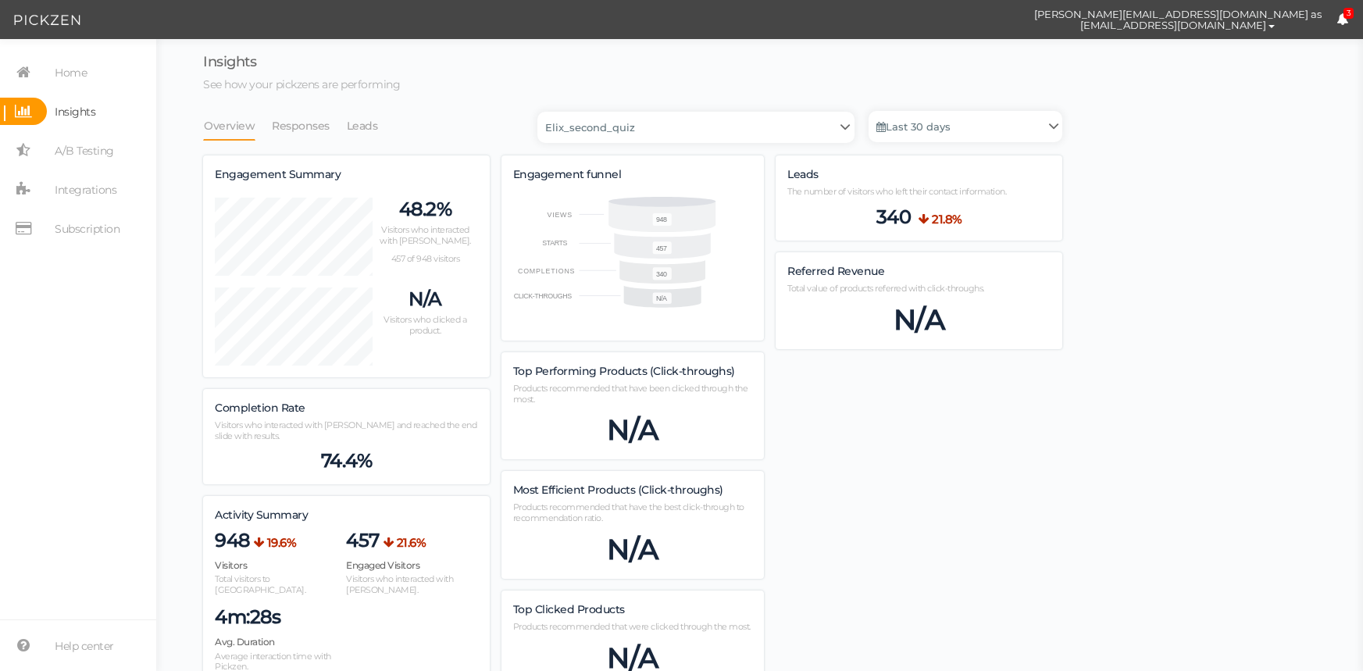
select select "4896"
click at [369, 125] on link "Leads" at bounding box center [362, 126] width 33 height 30
select select "4896"
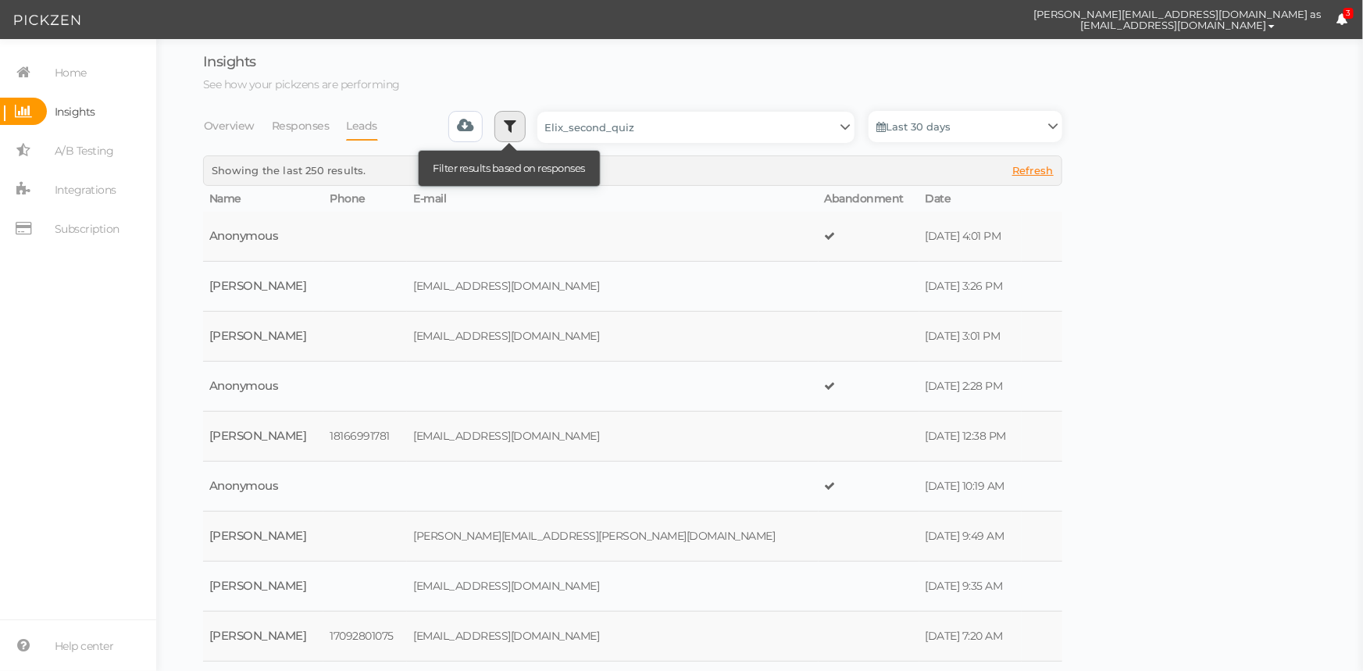
click at [523, 117] on link at bounding box center [509, 126] width 31 height 31
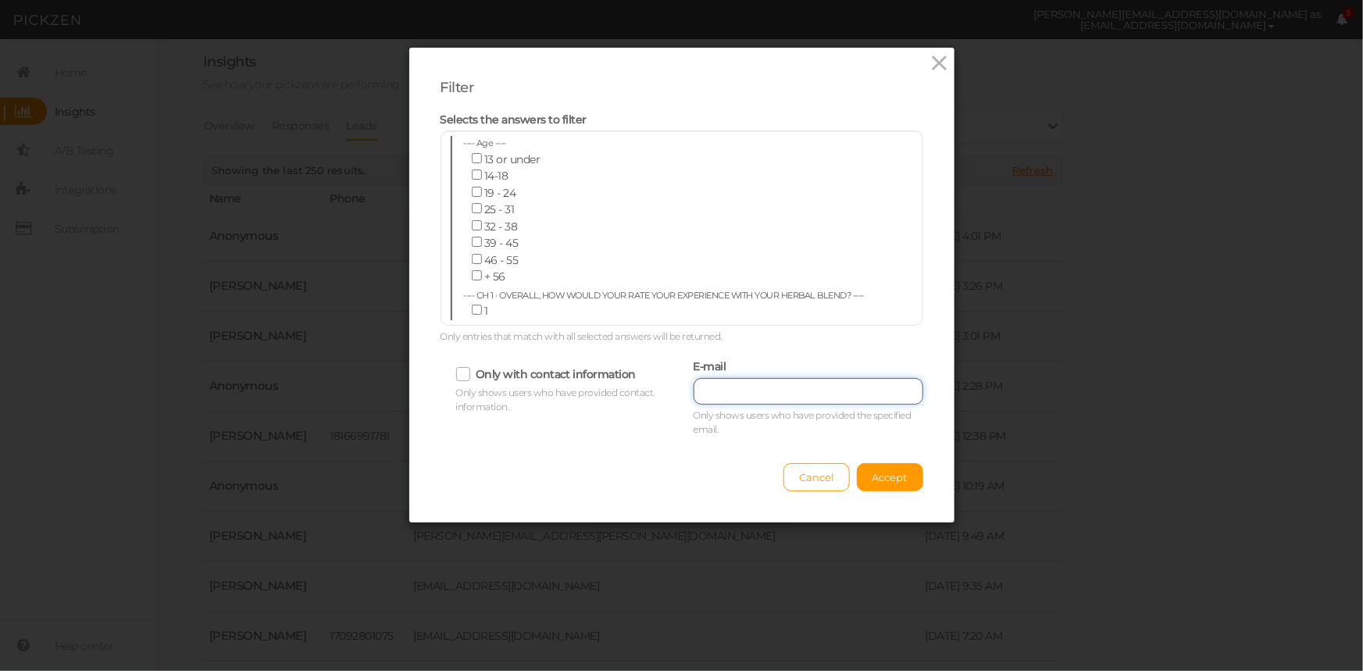
click at [797, 394] on input "text" at bounding box center [808, 391] width 230 height 27
paste input "[EMAIL_ADDRESS][DOMAIN_NAME]"
type input "[EMAIL_ADDRESS][DOMAIN_NAME]"
click at [892, 457] on div "Cancel Accept" at bounding box center [681, 469] width 483 height 43
click at [903, 474] on button "Accept" at bounding box center [890, 477] width 66 height 28
